Goal: Task Accomplishment & Management: Use online tool/utility

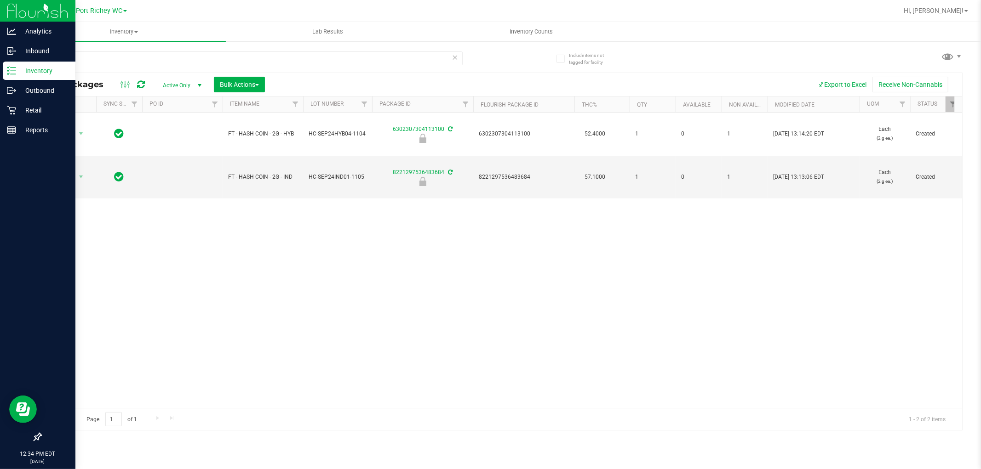
drag, startPoint x: 122, startPoint y: 57, endPoint x: 0, endPoint y: 16, distance: 128.5
click at [0, 17] on div "Analytics Inbound Inventory Outbound Retail Reports 12:34 PM EDT [DATE] 08/27 […" at bounding box center [490, 234] width 981 height 469
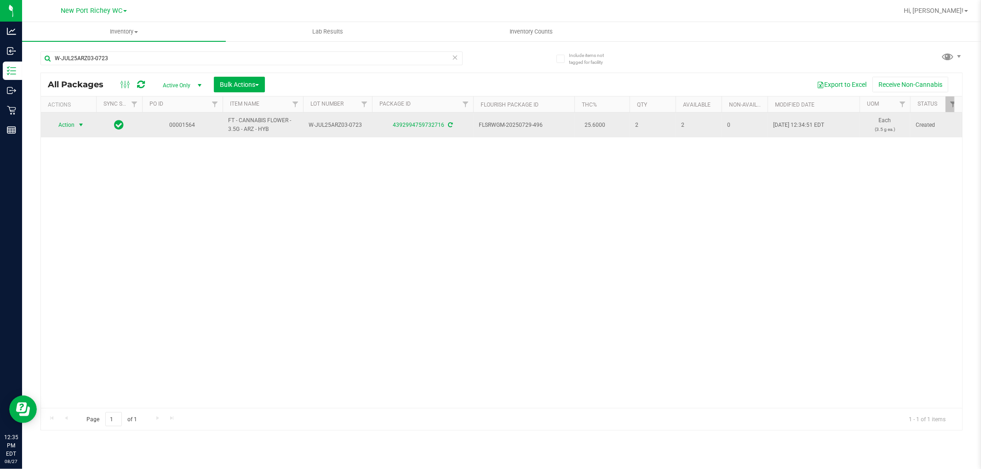
type input "W-JUL25ARZ03-0723"
click at [63, 126] on span "Action" at bounding box center [62, 125] width 25 height 13
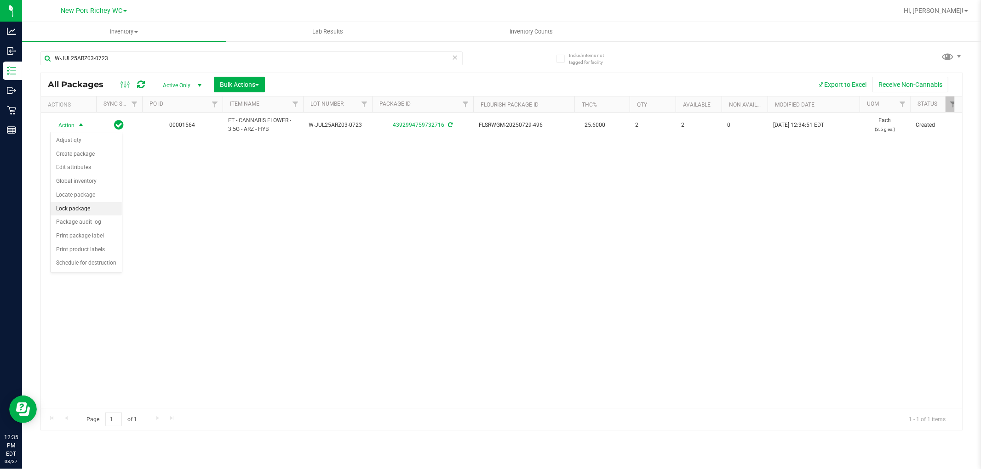
click at [67, 212] on li "Lock package" at bounding box center [86, 209] width 71 height 14
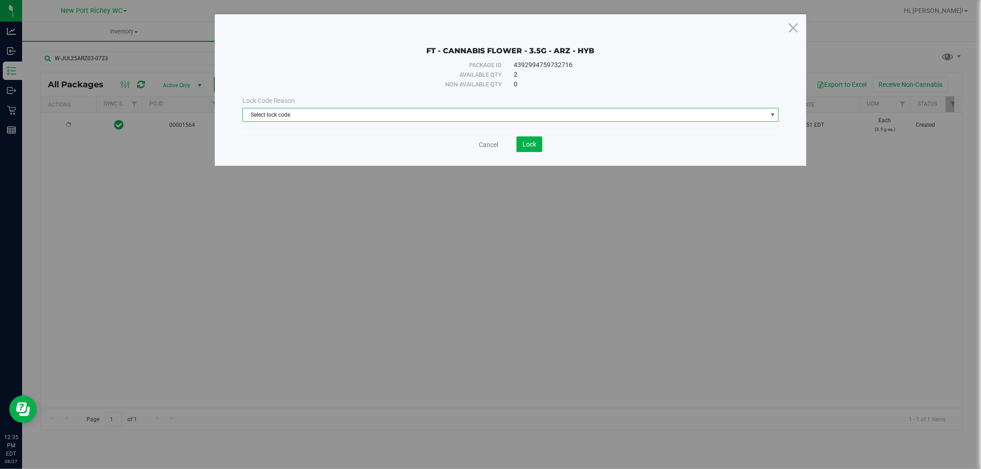
click at [307, 109] on span "Select lock code" at bounding box center [505, 115] width 524 height 13
click at [794, 26] on icon at bounding box center [793, 28] width 12 height 22
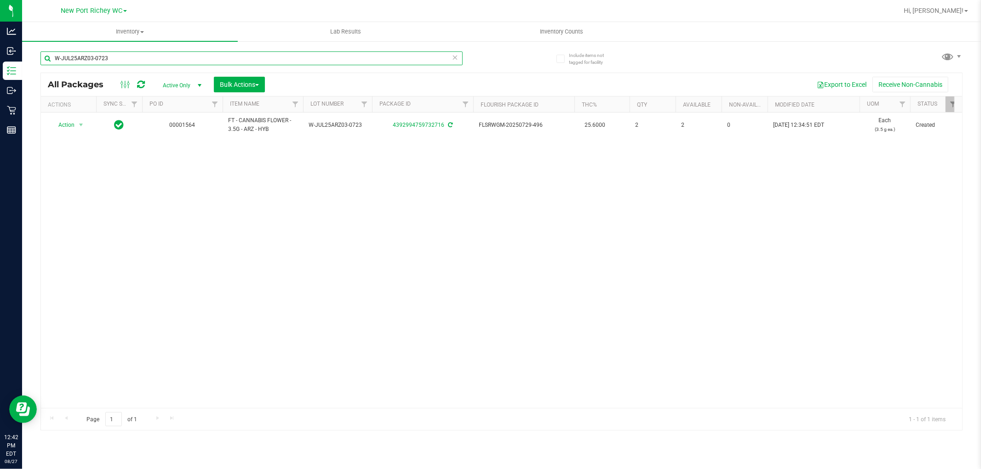
drag, startPoint x: 134, startPoint y: 56, endPoint x: 709, endPoint y: 16, distance: 576.1
click at [0, 57] on div "Analytics Inbound Inventory Outbound Retail Reports 12:42 PM EDT [DATE] 08/27 […" at bounding box center [490, 234] width 981 height 469
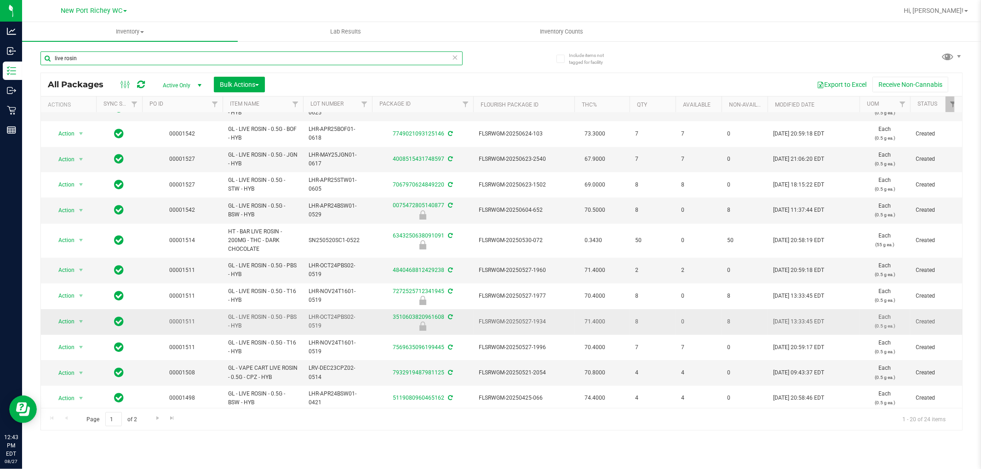
scroll to position [79, 0]
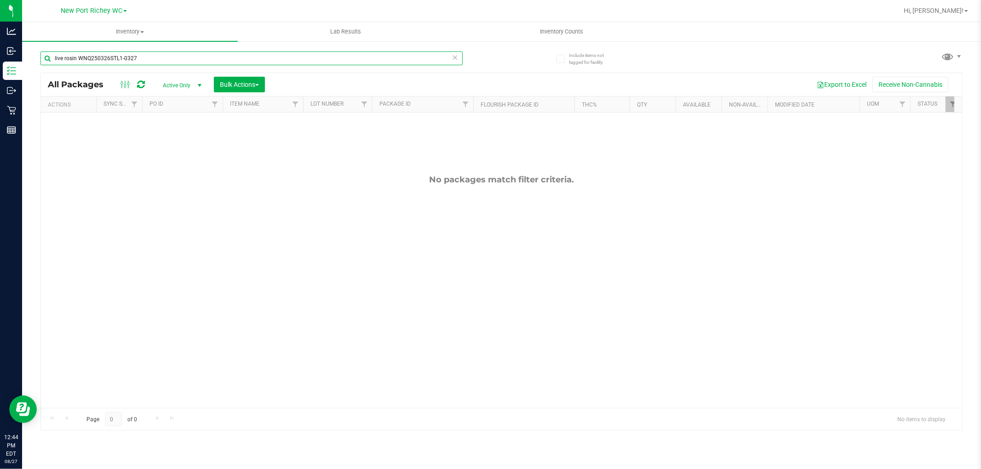
drag, startPoint x: 169, startPoint y: 58, endPoint x: 0, endPoint y: -11, distance: 183.1
click at [0, 0] on html "Analytics Inbound Inventory Outbound Retail Reports 12:44 PM EDT [DATE] 08/27 […" at bounding box center [490, 234] width 981 height 469
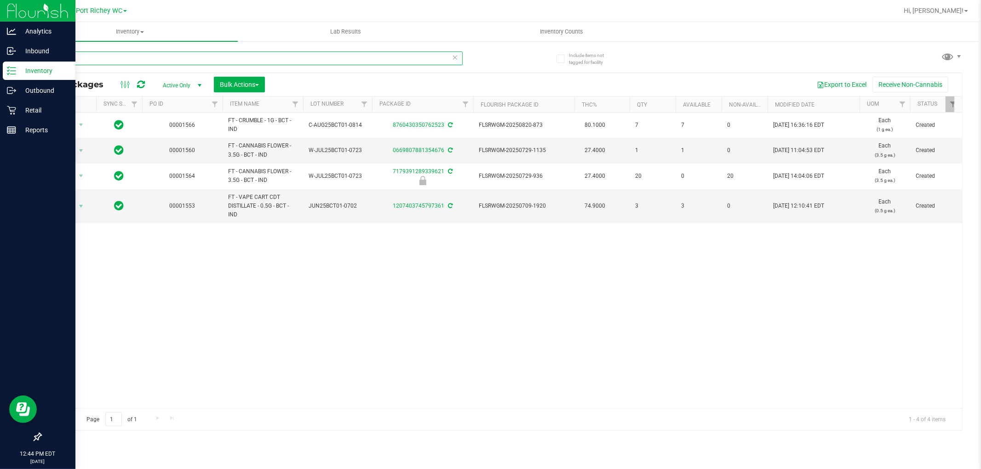
type input "bct"
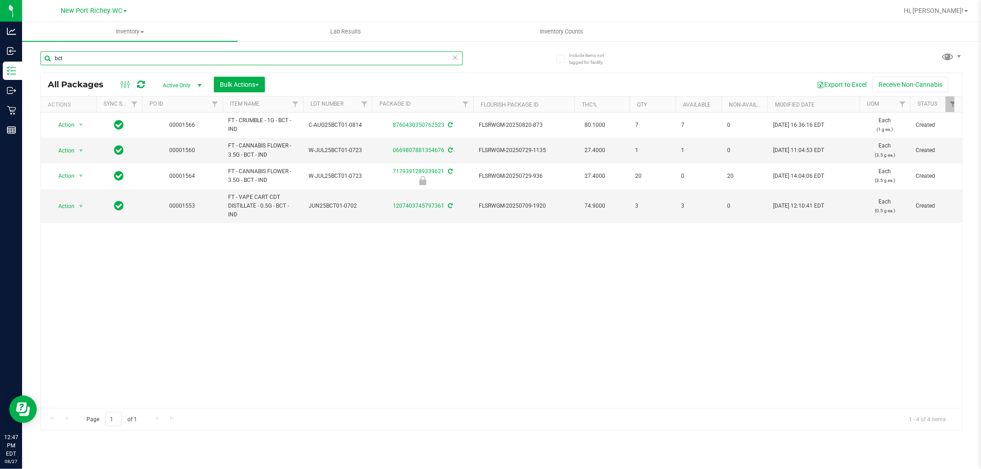
click at [451, 57] on input "bct" at bounding box center [251, 58] width 422 height 14
click at [455, 53] on icon at bounding box center [455, 56] width 6 height 11
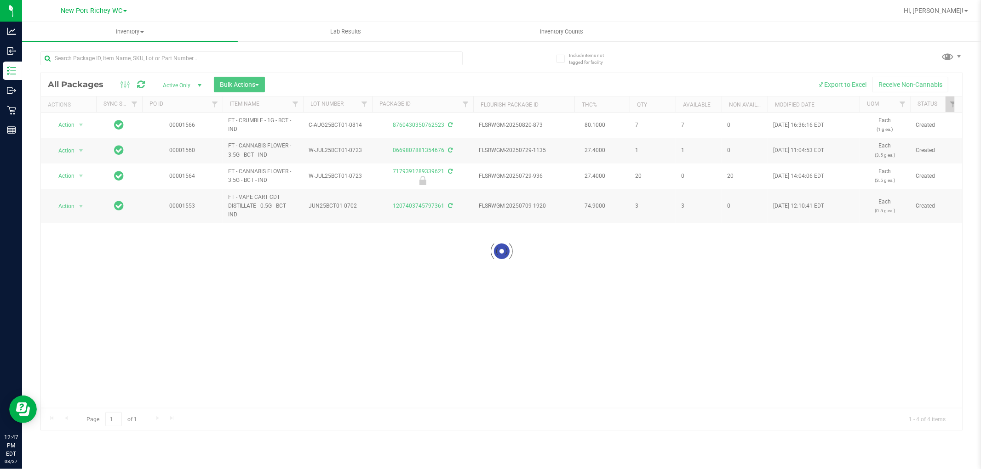
click at [356, 287] on div at bounding box center [501, 251] width 921 height 357
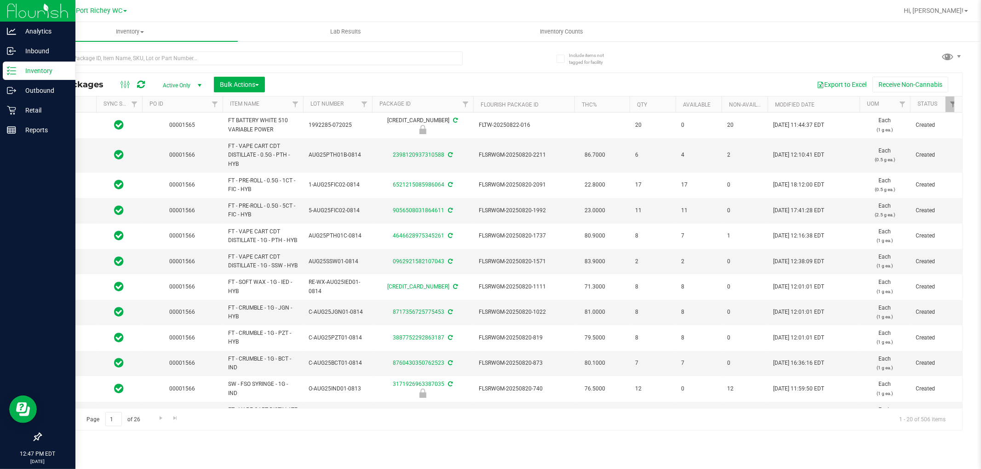
type input "[DATE]"
